Goal: Task Accomplishment & Management: Use online tool/utility

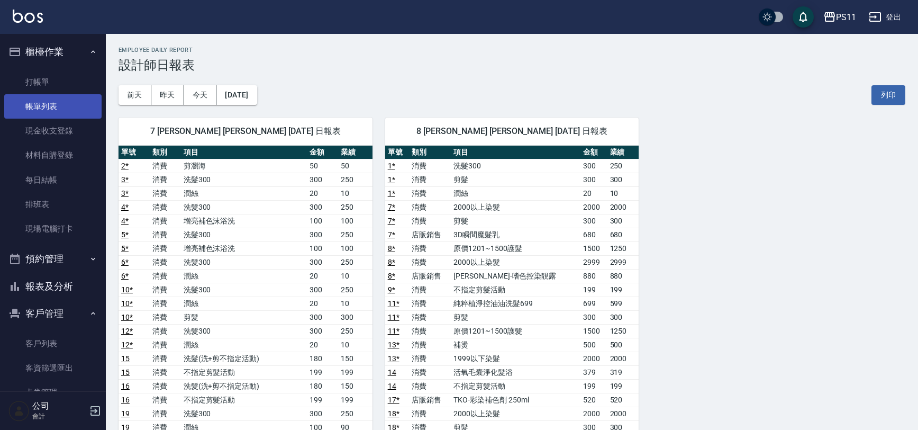
scroll to position [192, 0]
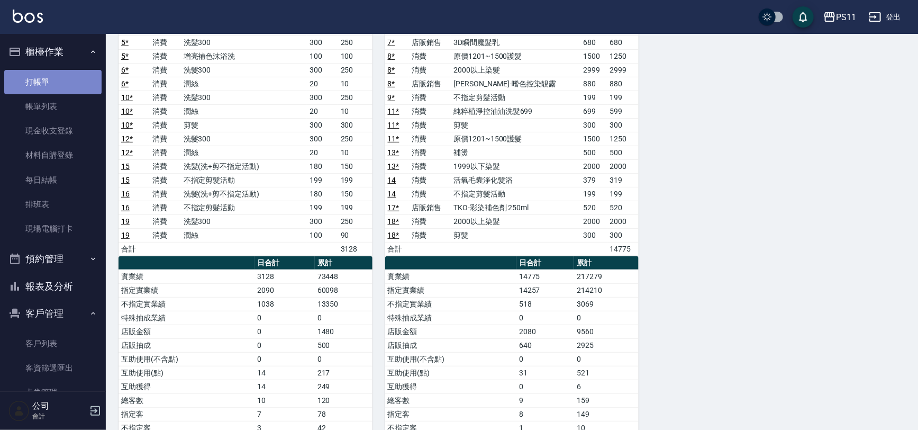
click at [58, 74] on link "打帳單" at bounding box center [52, 82] width 97 height 24
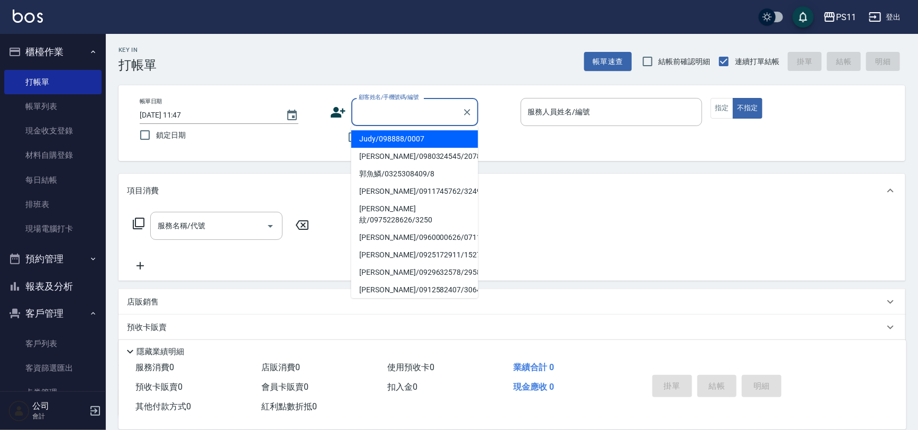
click at [398, 109] on input "顧客姓名/手機號碼/編號" at bounding box center [407, 112] width 102 height 19
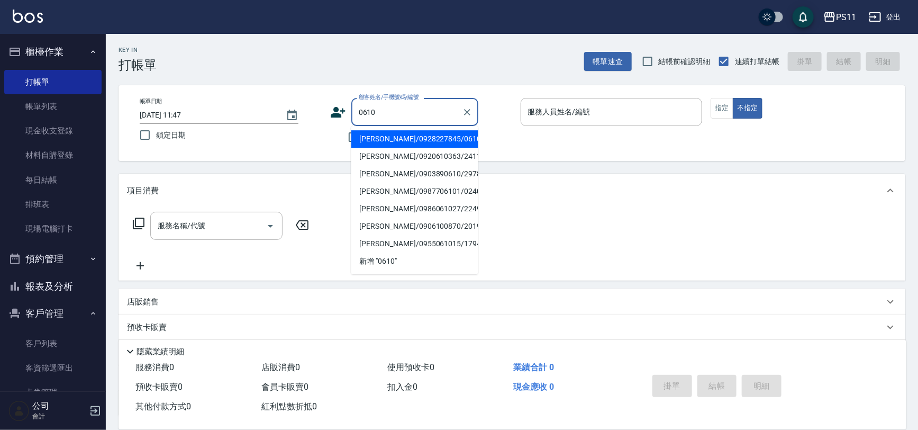
click at [430, 143] on li "[PERSON_NAME]/0928227845/0610" at bounding box center [414, 138] width 127 height 17
type input "[PERSON_NAME]/0928227845/0610"
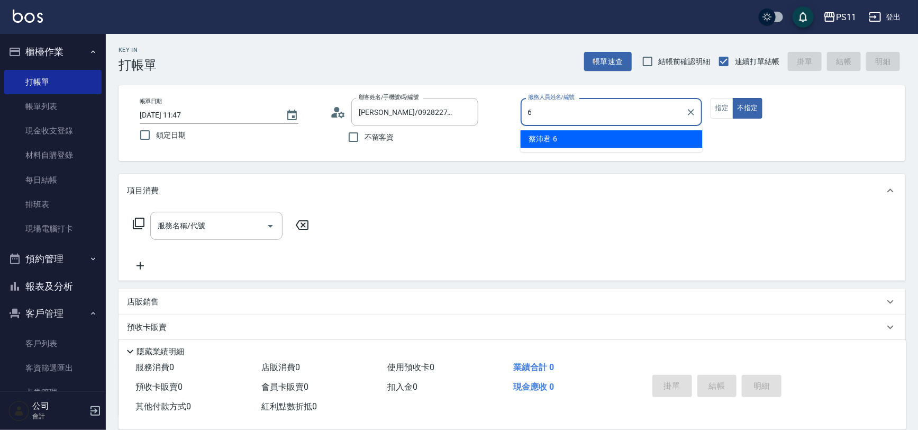
type input "[PERSON_NAME]6"
type button "false"
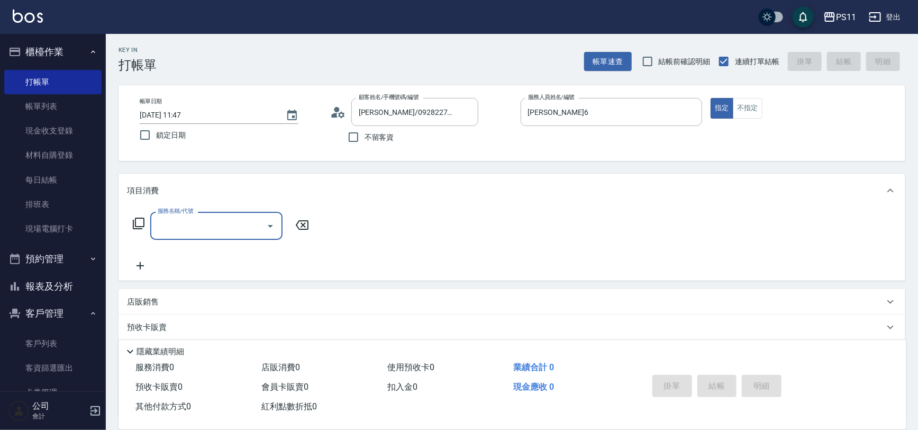
click at [271, 225] on icon "Open" at bounding box center [270, 226] width 5 height 3
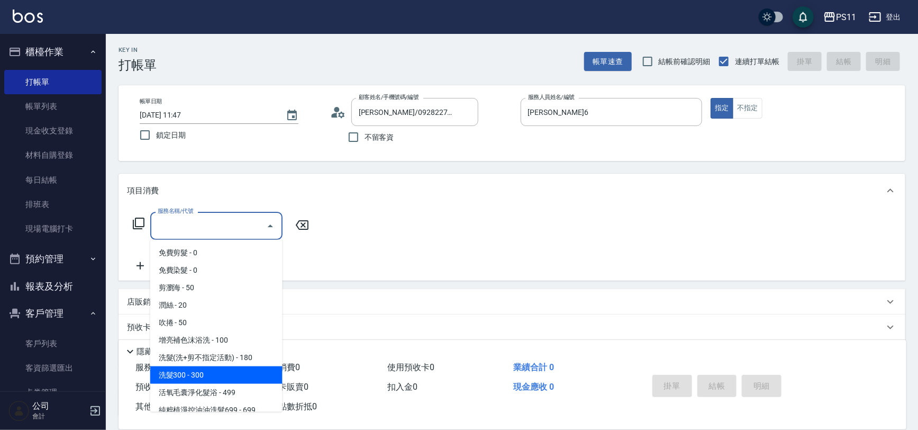
drag, startPoint x: 217, startPoint y: 366, endPoint x: 222, endPoint y: 351, distance: 15.2
click at [218, 360] on ul "免費剪髮 - 0 免費染髮 - 0 剪瀏海 - 50 潤絲 - 20 吹捲 - 50 增亮補色沫浴洗 - 100 洗髮(洗+剪不指定活動) - 180 洗髮3…" at bounding box center [216, 326] width 132 height 172
click at [223, 374] on span "洗髮300 - 300" at bounding box center [216, 374] width 132 height 17
type input "洗髮300(1300)"
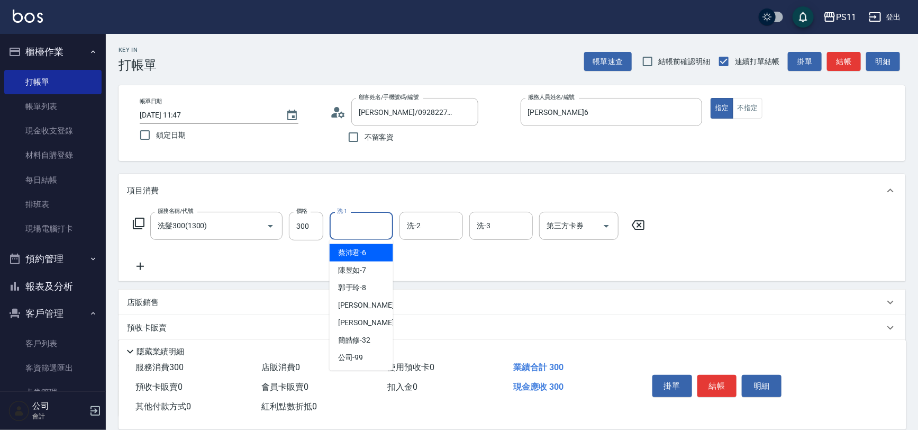
click at [377, 227] on input "洗-1" at bounding box center [361, 225] width 54 height 19
click at [378, 323] on div "[PERSON_NAME]-31" at bounding box center [362, 322] width 64 height 17
type input "[PERSON_NAME]-31"
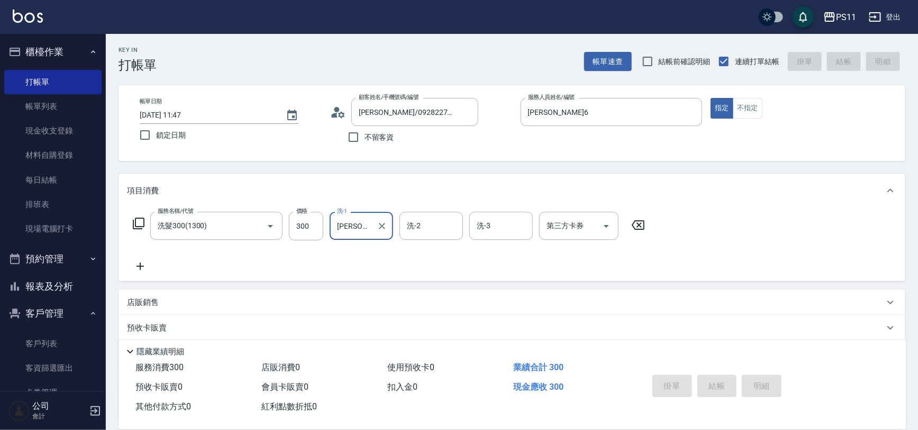
type input "[DATE] 11:48"
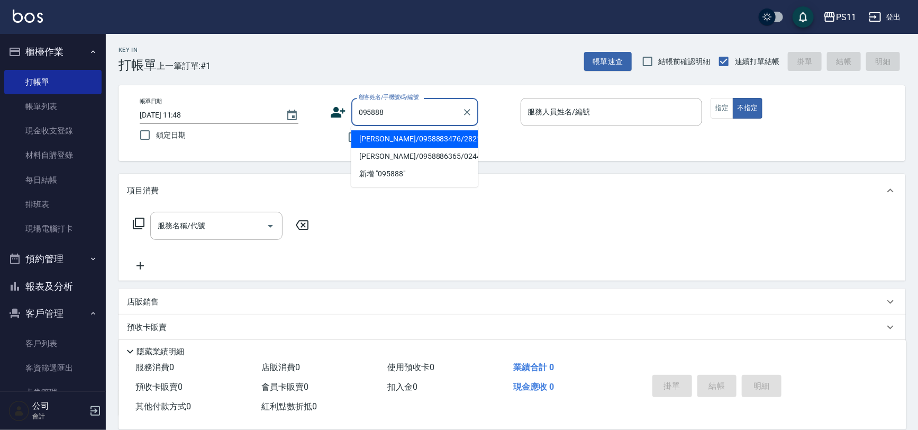
click at [449, 140] on li "[PERSON_NAME]/0958883476/2821" at bounding box center [414, 138] width 127 height 17
type input "[PERSON_NAME]/0958883476/2821"
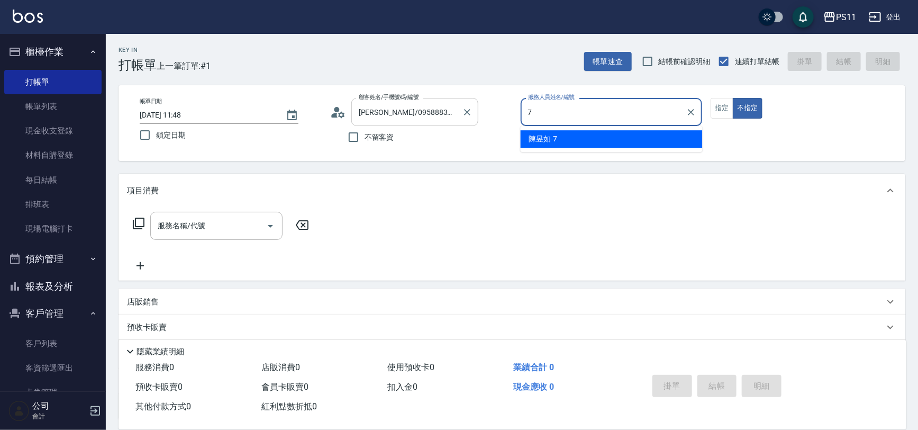
type input "[PERSON_NAME]-7"
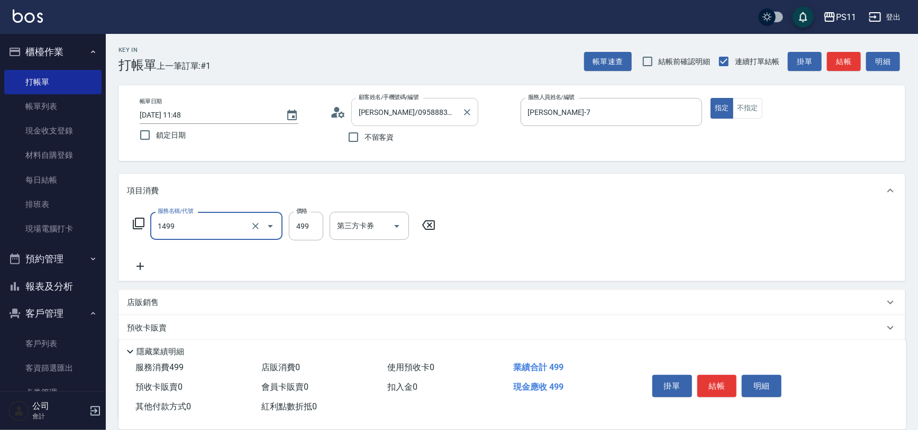
type input "活氧毛囊淨化髮浴(1499)"
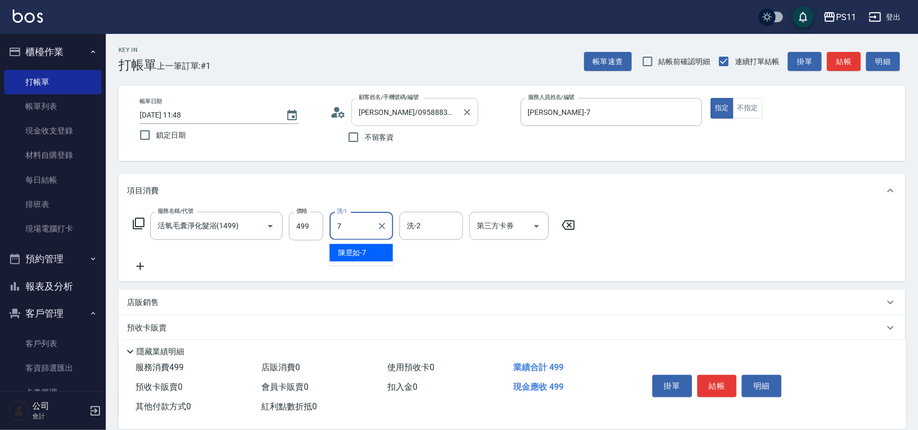
type input "[PERSON_NAME]-7"
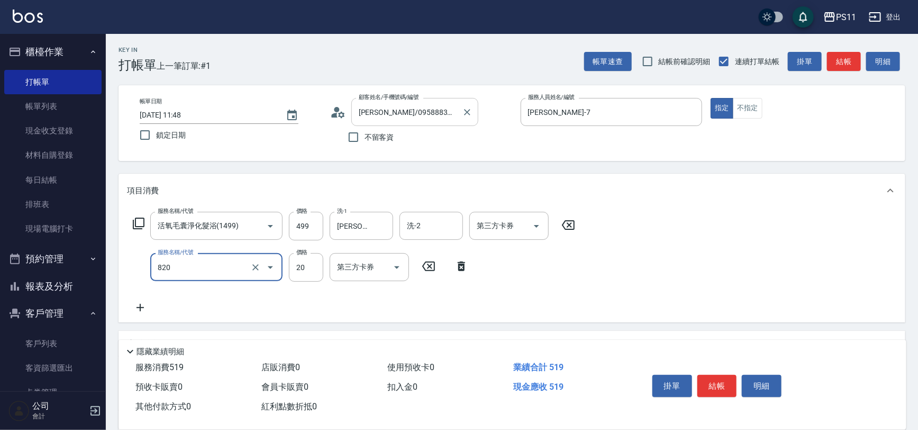
type input "潤絲(820)"
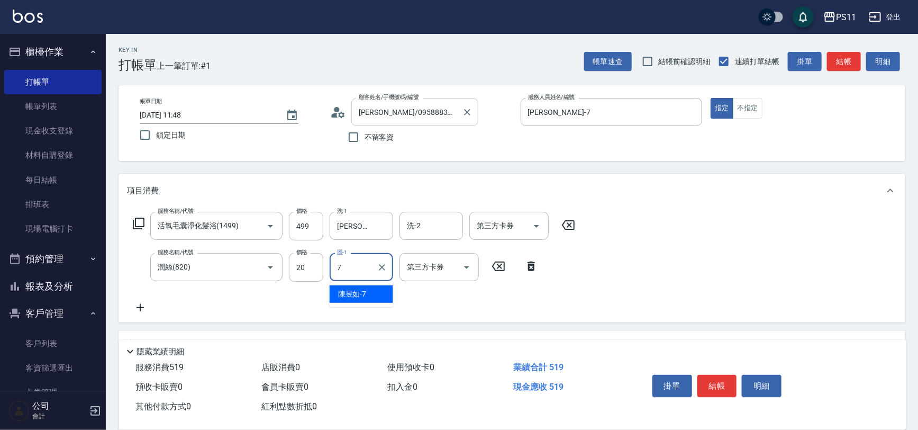
type input "[PERSON_NAME]-7"
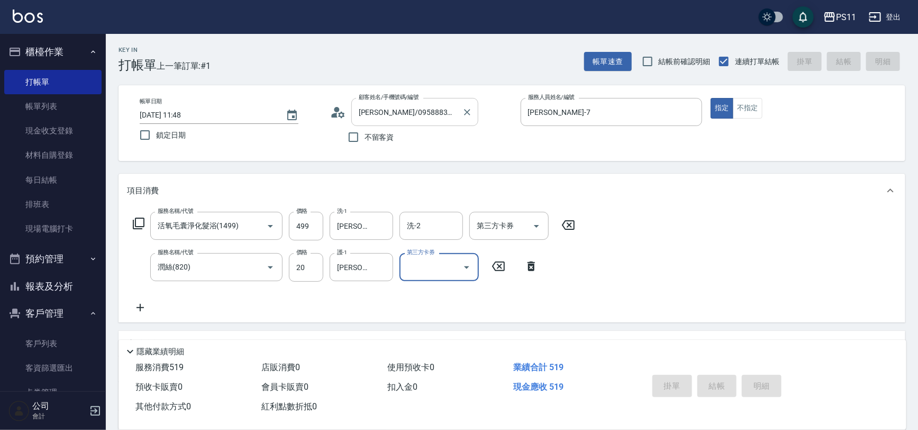
type input "[DATE] 12:08"
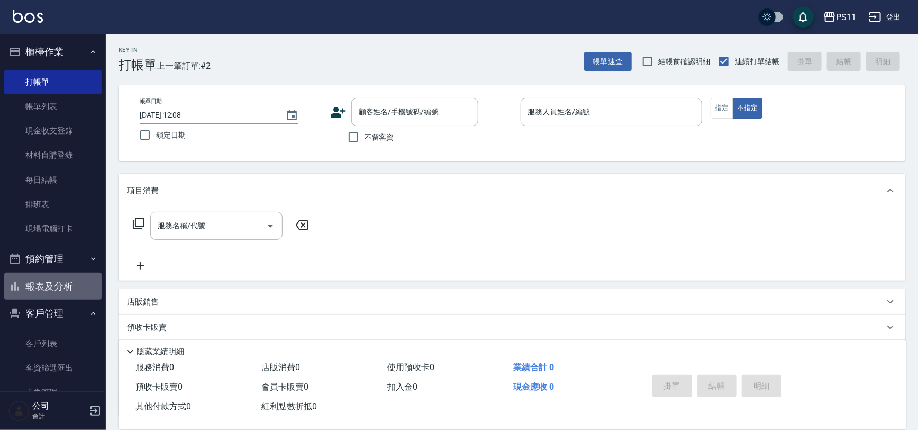
click at [72, 290] on button "報表及分析" at bounding box center [52, 287] width 97 height 28
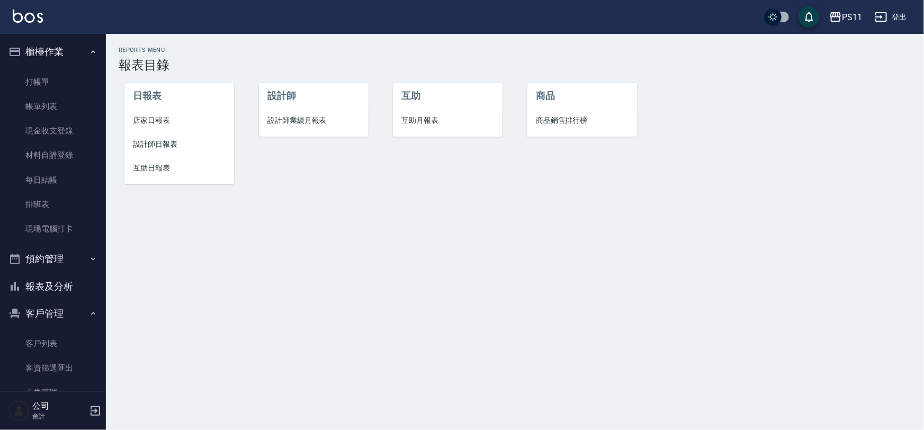
click at [148, 166] on span "互助日報表" at bounding box center [179, 167] width 93 height 11
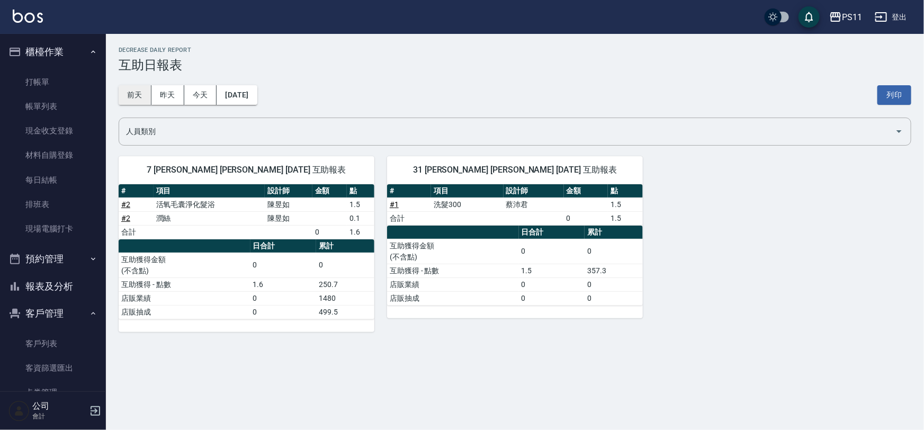
click at [144, 94] on button "前天" at bounding box center [135, 95] width 33 height 20
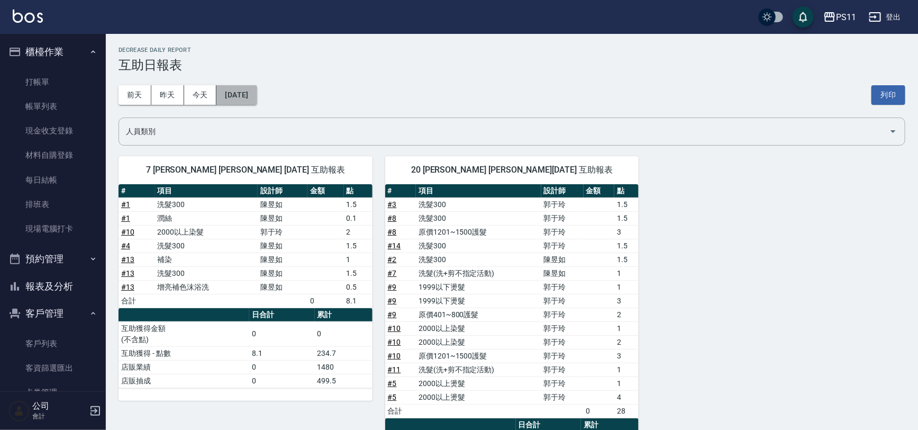
click at [248, 93] on button "[DATE]" at bounding box center [236, 95] width 40 height 20
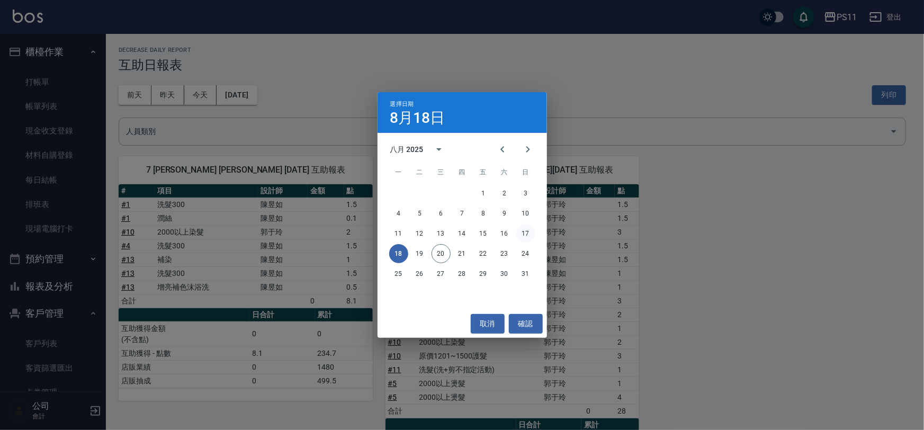
click at [523, 231] on button "17" at bounding box center [525, 233] width 19 height 19
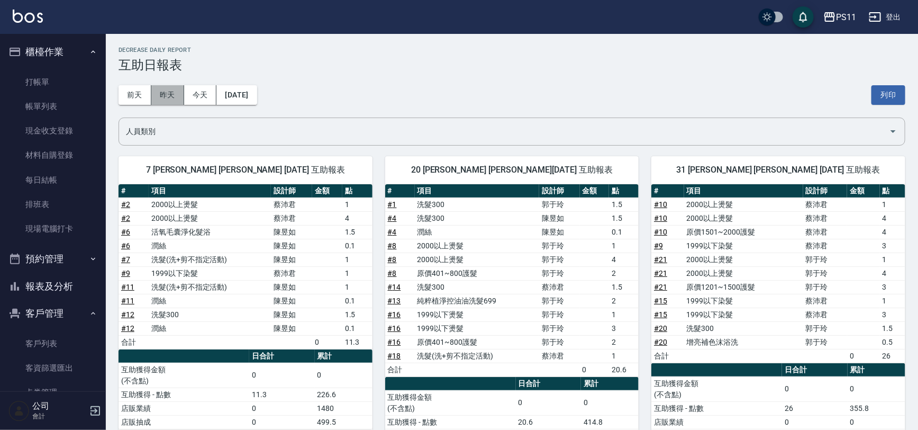
click at [180, 89] on button "昨天" at bounding box center [167, 95] width 33 height 20
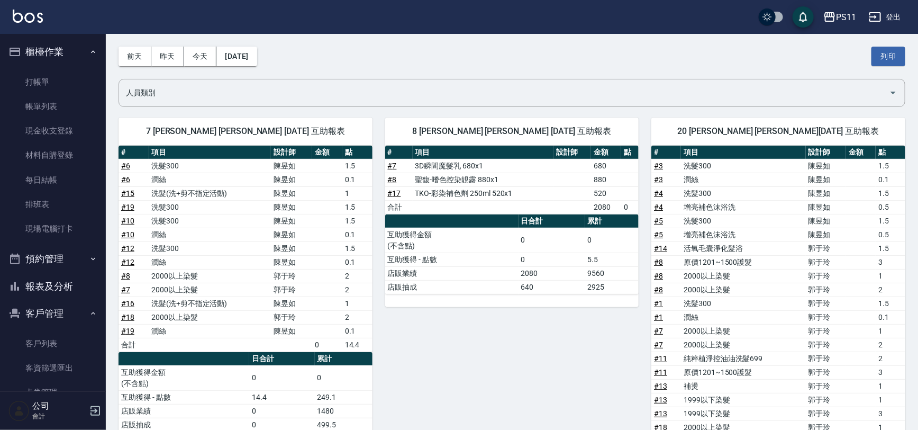
scroll to position [174, 0]
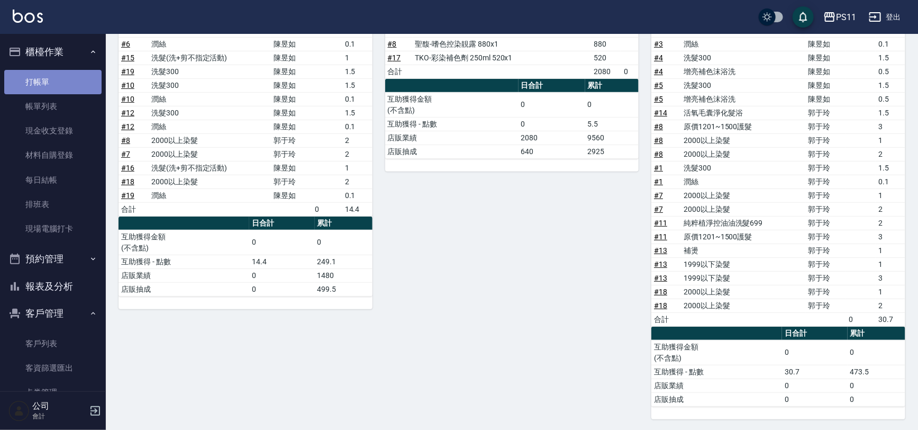
click at [82, 79] on link "打帳單" at bounding box center [52, 82] width 97 height 24
